Goal: Task Accomplishment & Management: Complete application form

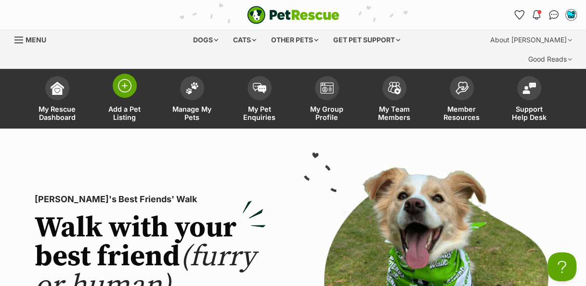
click at [121, 79] on img at bounding box center [124, 85] width 13 height 13
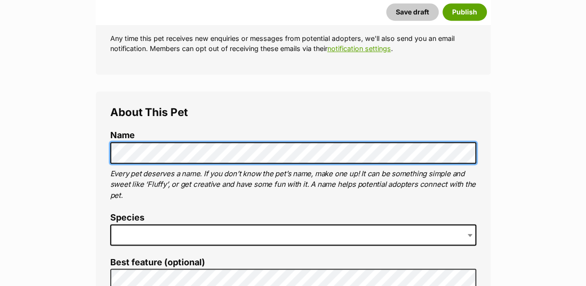
scroll to position [292, 0]
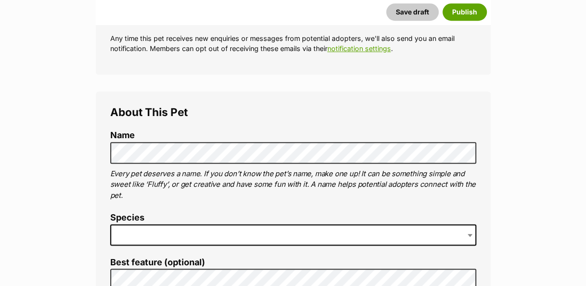
click at [229, 213] on label "Species" at bounding box center [293, 218] width 366 height 10
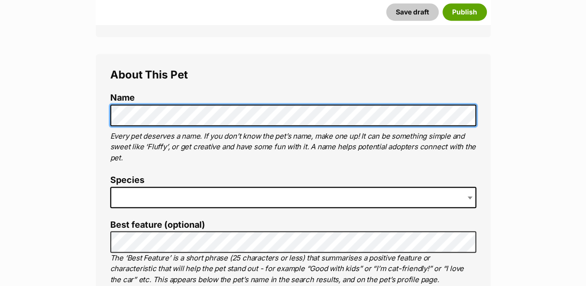
scroll to position [338, 0]
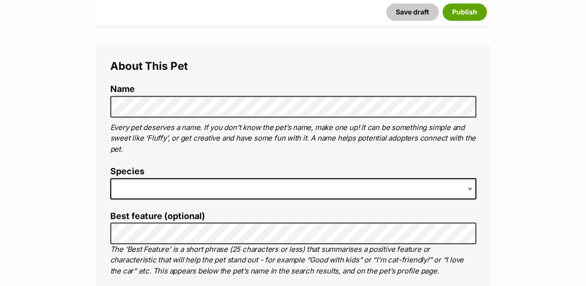
click at [191, 178] on span at bounding box center [293, 188] width 366 height 21
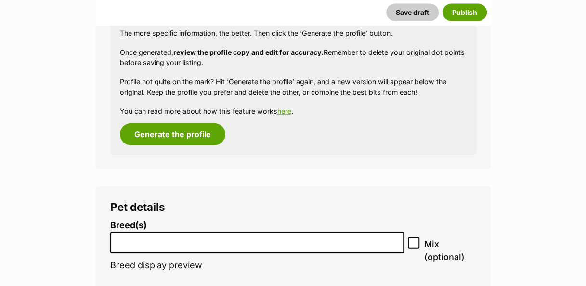
scroll to position [1057, 0]
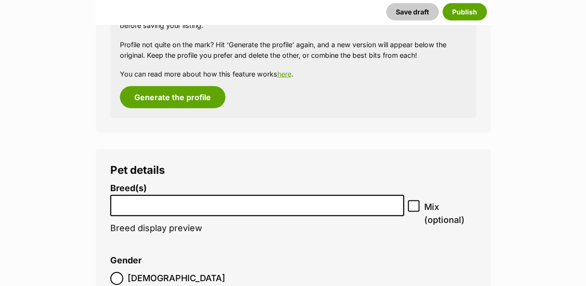
click at [273, 198] on input "search" at bounding box center [257, 203] width 287 height 10
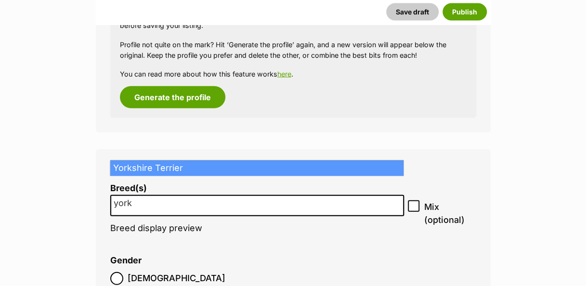
type input "york"
select select "217"
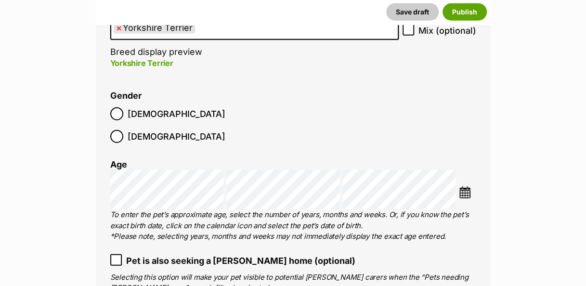
scroll to position [1234, 0]
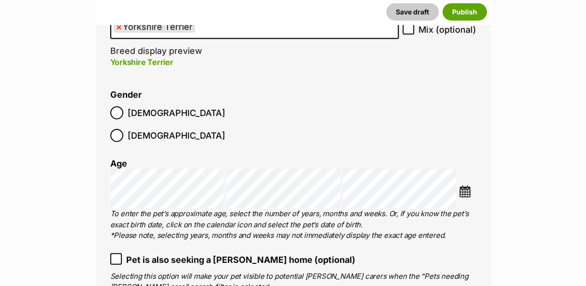
click at [463, 185] on img at bounding box center [465, 191] width 12 height 12
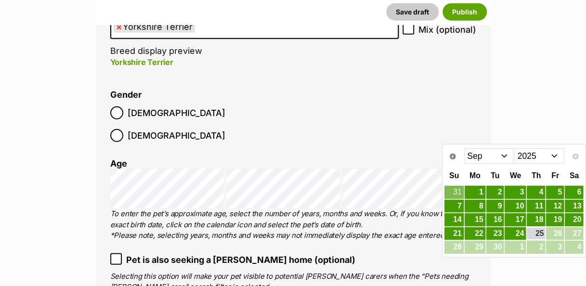
click at [553, 155] on select "2015 2016 2017 2018 2019 2020 2021 2022 2023 2024 2025" at bounding box center [539, 155] width 50 height 15
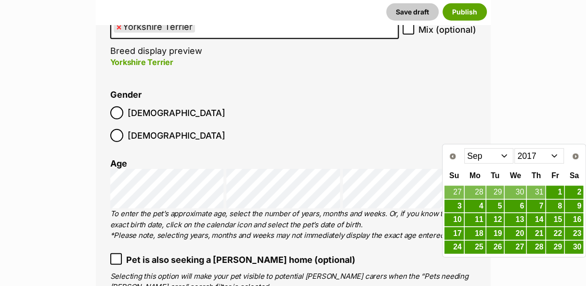
click at [505, 158] on select "Jan Feb Mar Apr May Jun Jul Aug Sep Oct Nov Dec" at bounding box center [489, 155] width 50 height 15
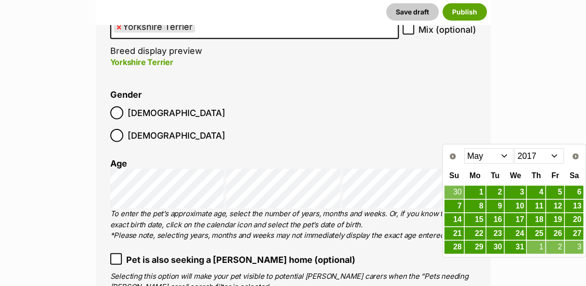
click at [478, 217] on link "15" at bounding box center [475, 219] width 21 height 13
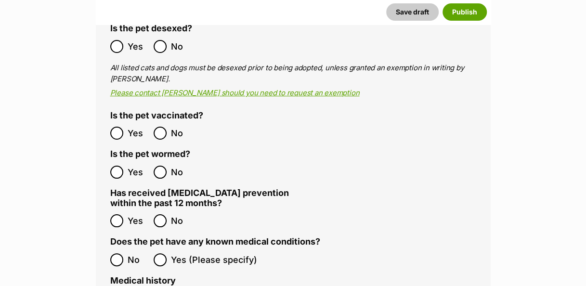
scroll to position [1736, 0]
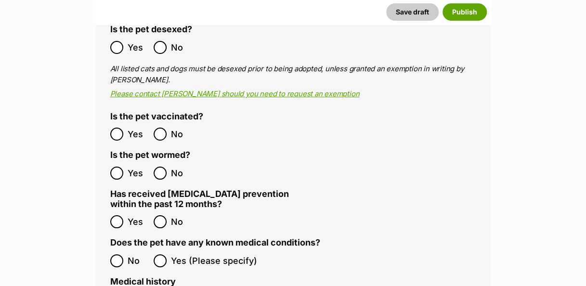
click at [119, 189] on label "Has received heartworm prevention within the past 12 months?" at bounding box center [201, 199] width 183 height 20
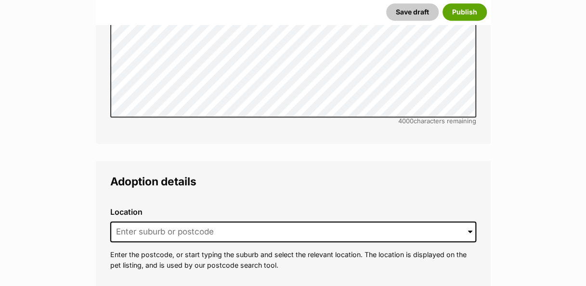
scroll to position [2165, 0]
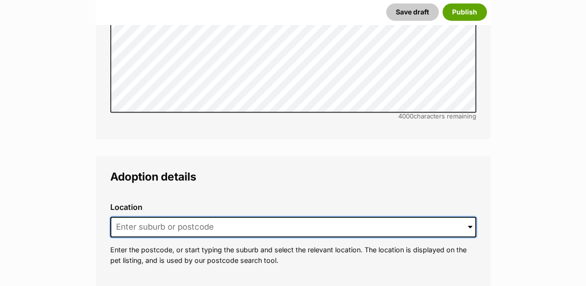
click at [257, 217] on input at bounding box center [293, 227] width 366 height 21
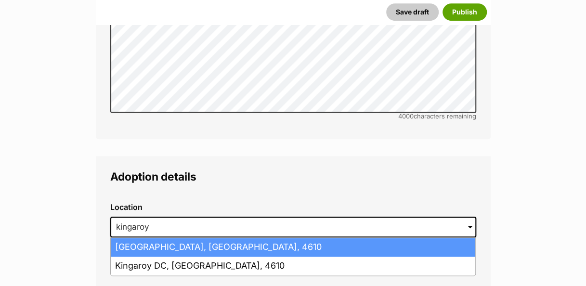
click at [225, 238] on li "Kingaroy, Queensland, 4610" at bounding box center [293, 247] width 364 height 19
type input "Kingaroy, Queensland, 4610"
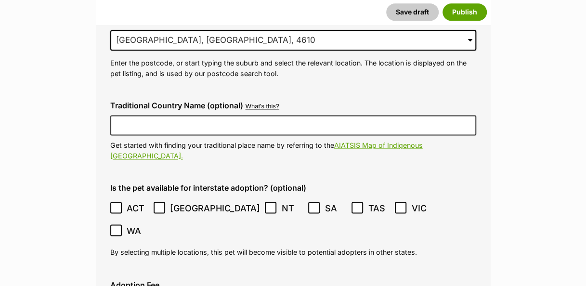
scroll to position [2358, 0]
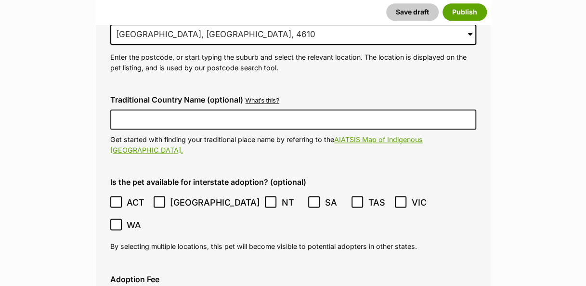
type input "00001329542148"
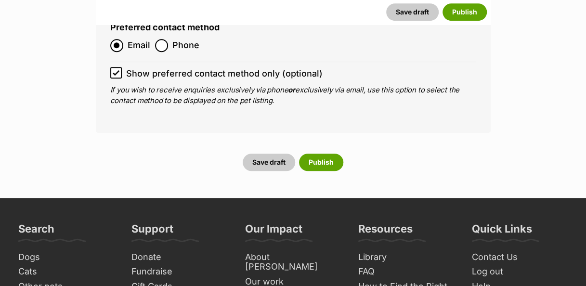
scroll to position [3781, 0]
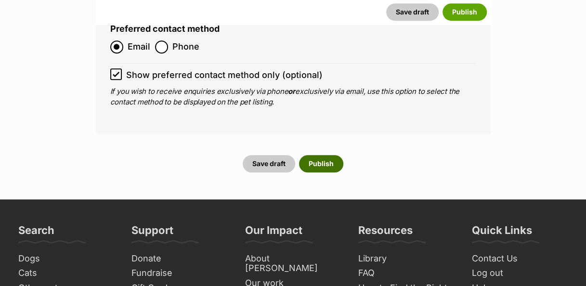
click at [336, 155] on button "Publish" at bounding box center [321, 163] width 44 height 17
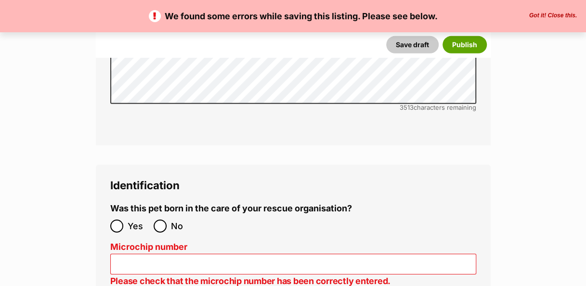
scroll to position [3191, 0]
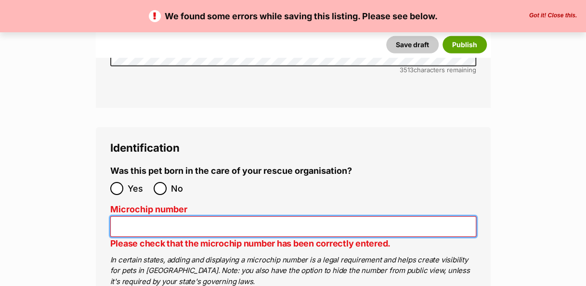
click at [200, 216] on input "Microchip number" at bounding box center [293, 226] width 366 height 21
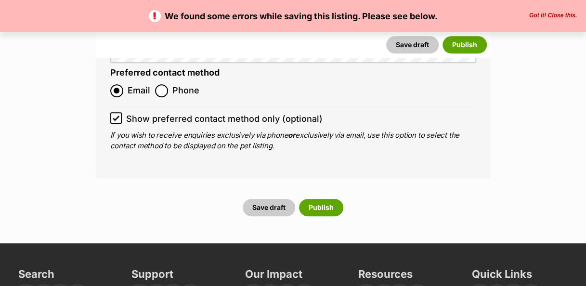
scroll to position [3840, 0]
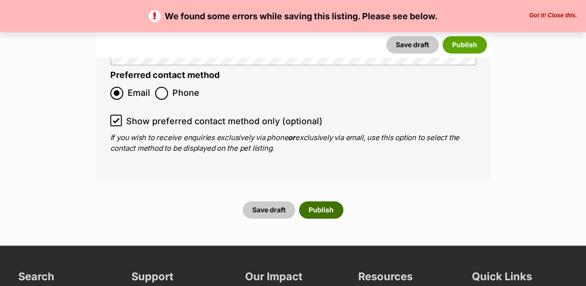
type input "992003000079182"
click at [331, 201] on button "Publish" at bounding box center [321, 209] width 44 height 17
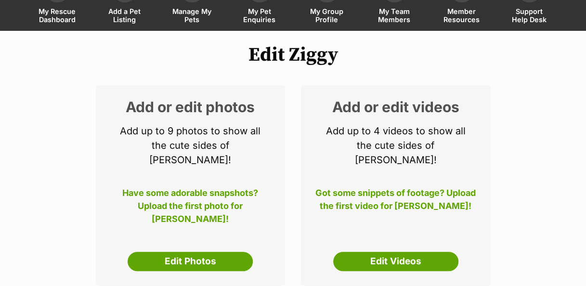
scroll to position [102, 0]
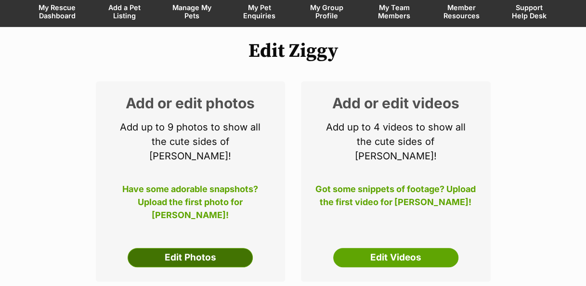
click at [232, 248] on link "Edit Photos" at bounding box center [190, 257] width 125 height 19
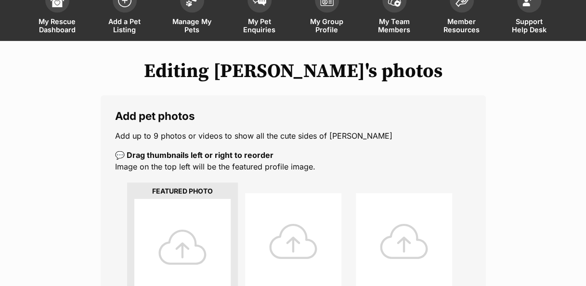
scroll to position [88, 0]
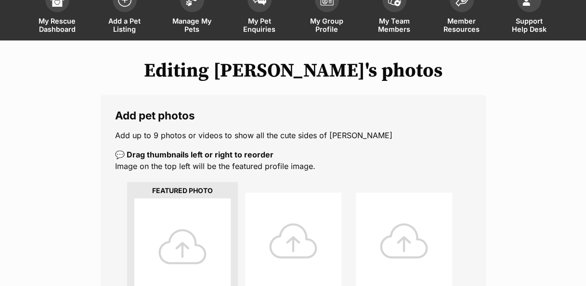
click at [190, 228] on div at bounding box center [182, 246] width 96 height 96
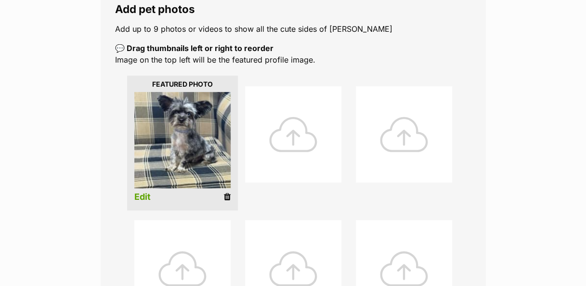
scroll to position [197, 0]
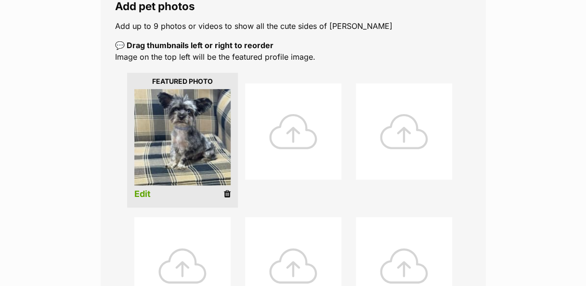
click at [144, 189] on link "Edit" at bounding box center [142, 194] width 16 height 10
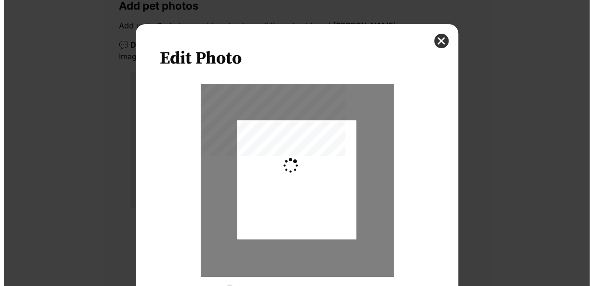
scroll to position [0, 0]
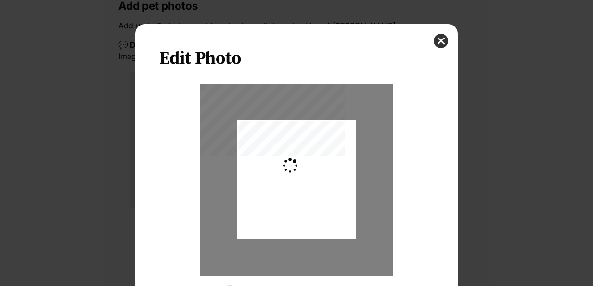
type input "0.2744"
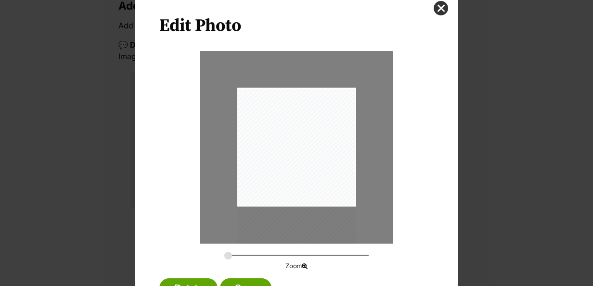
scroll to position [73, 0]
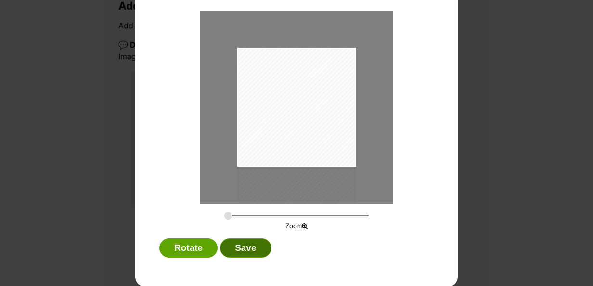
click at [248, 255] on button "Save" at bounding box center [245, 247] width 51 height 19
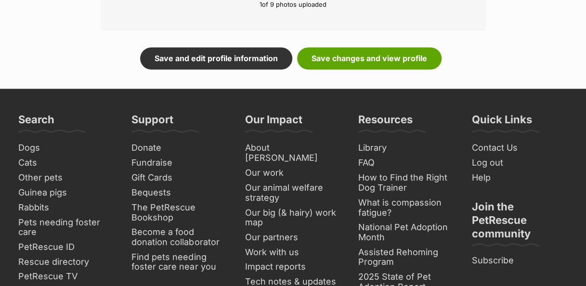
scroll to position [694, 0]
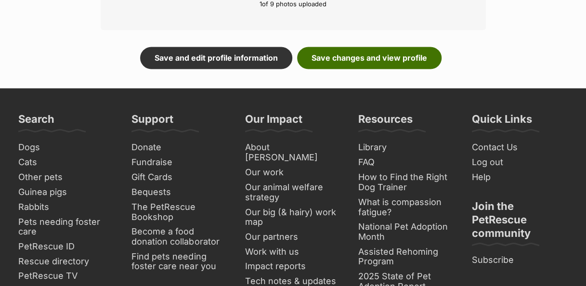
click at [394, 47] on link "Save changes and view profile" at bounding box center [369, 58] width 144 height 22
